Goal: Check status: Check status

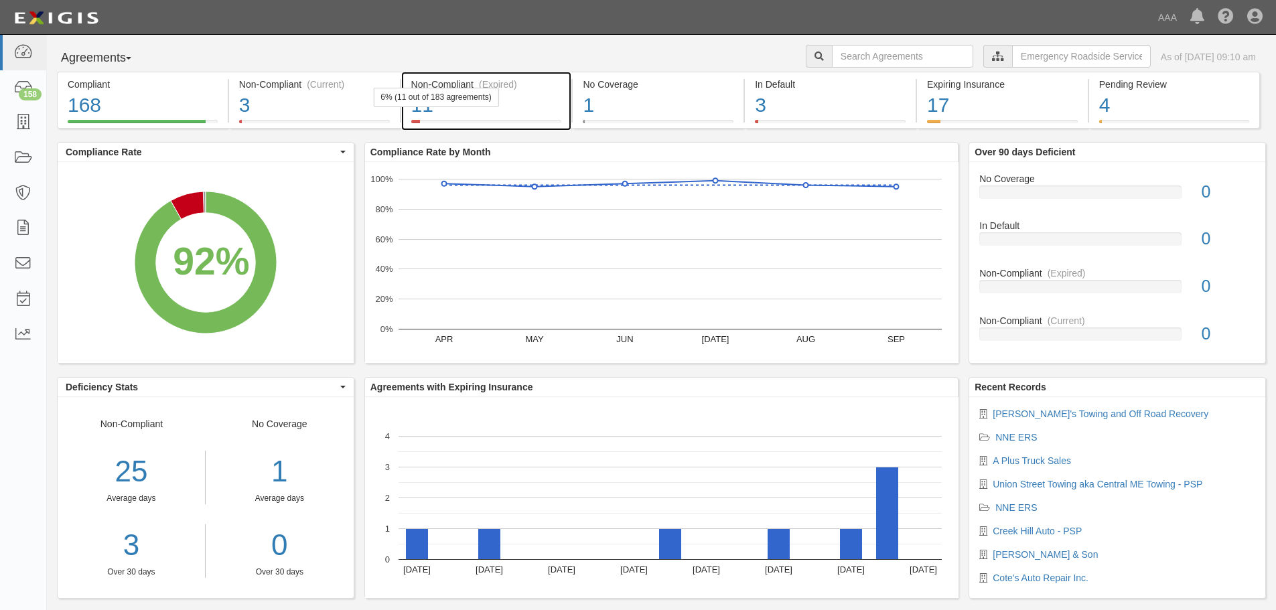
click at [494, 113] on div "11" at bounding box center [486, 105] width 151 height 29
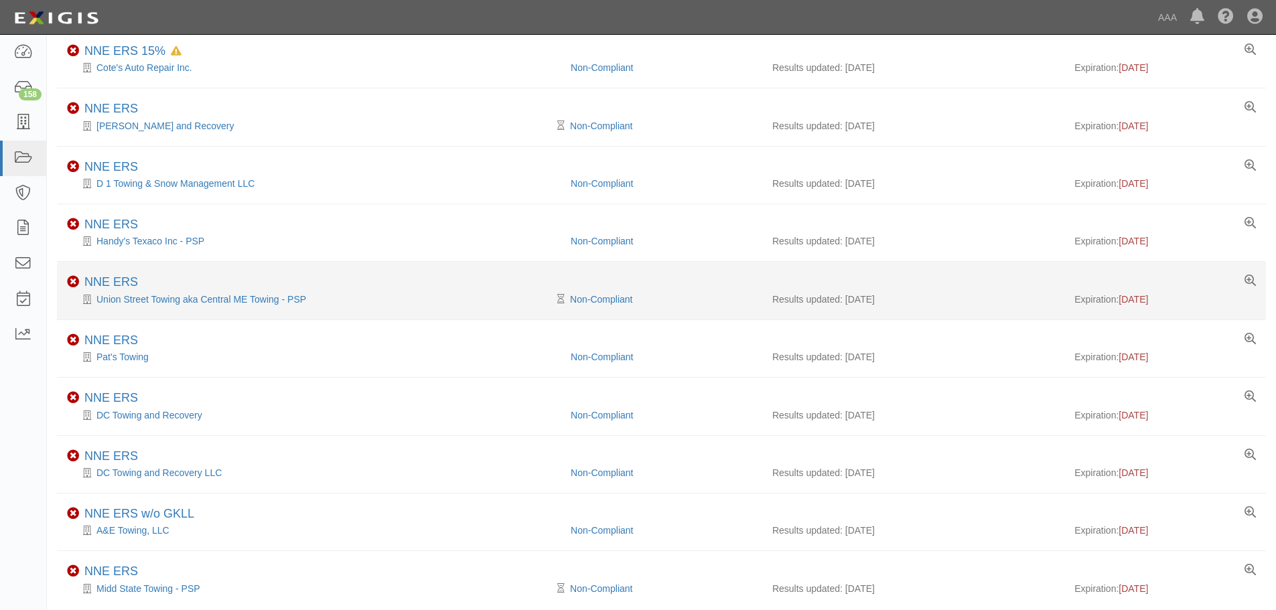
scroll to position [222, 0]
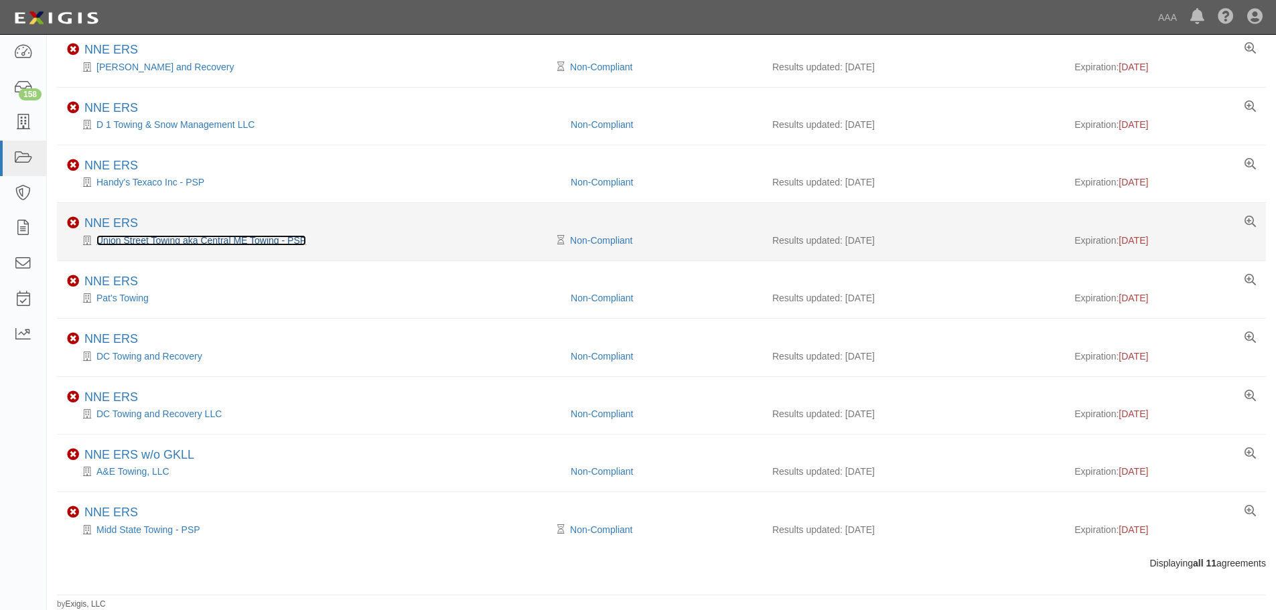
click at [212, 240] on link "Union Street Towing aka Central ME Towing - PSP" at bounding box center [201, 240] width 210 height 11
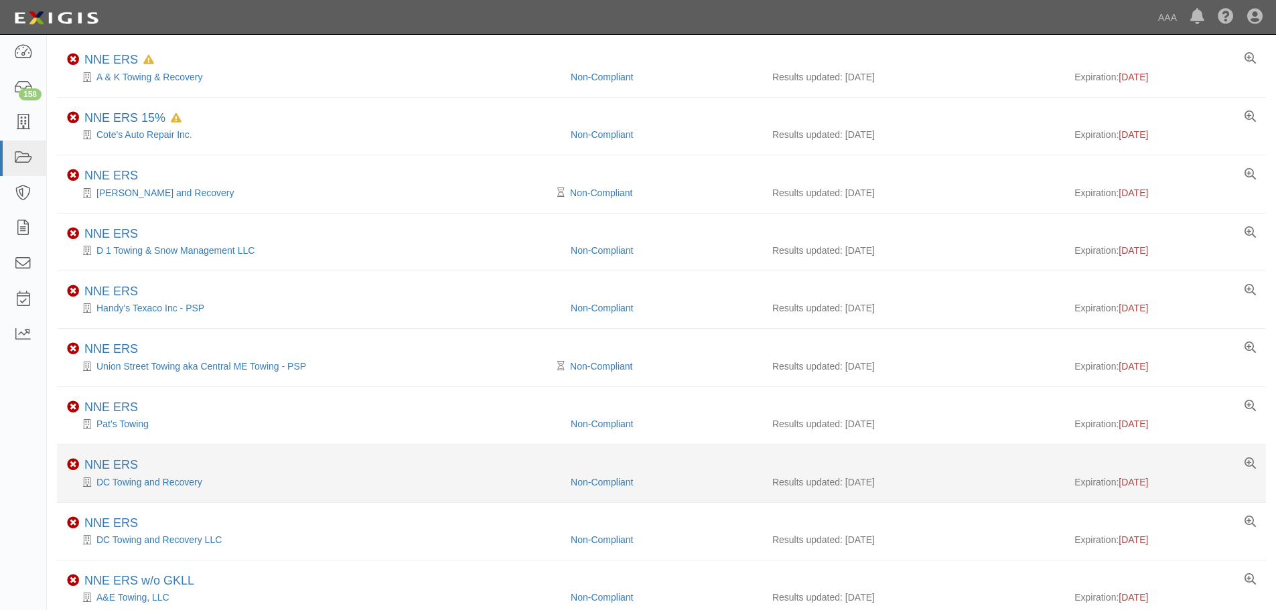
scroll to position [0, 0]
